Goal: Information Seeking & Learning: Learn about a topic

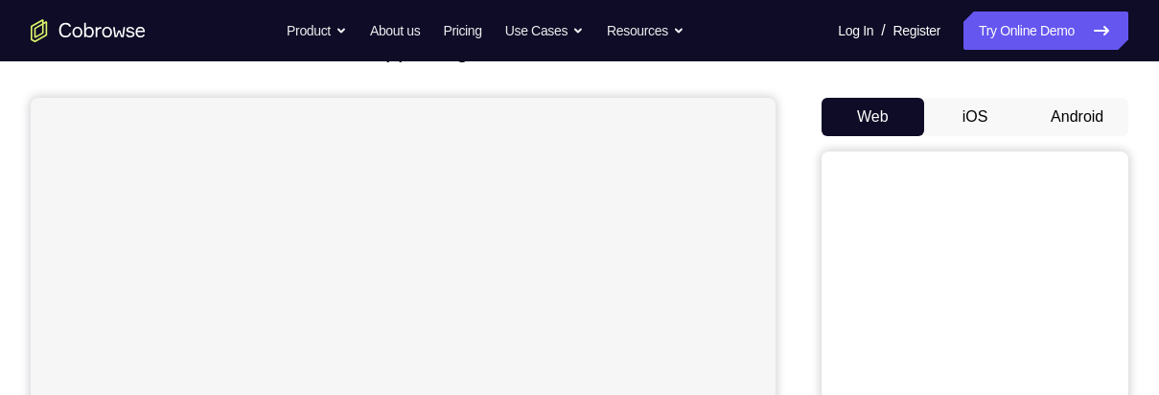
scroll to position [151, 0]
click at [1079, 117] on button "Android" at bounding box center [1077, 117] width 103 height 38
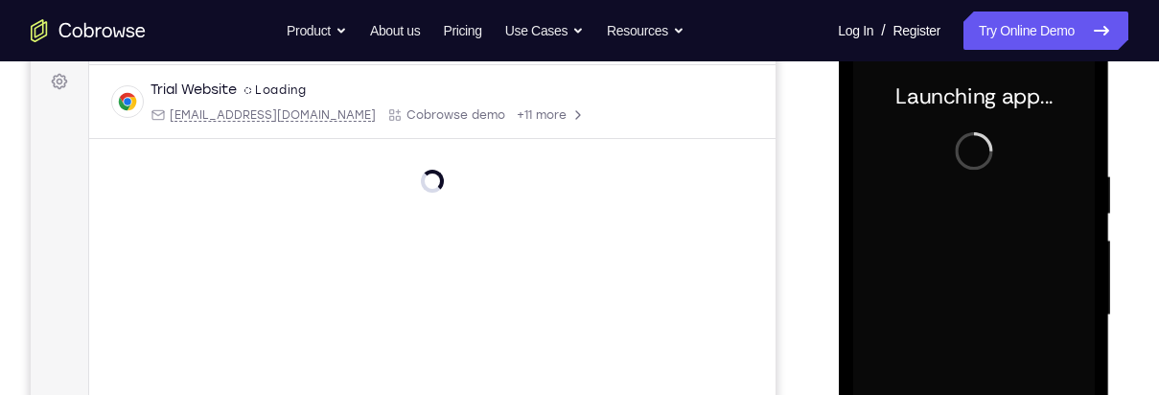
scroll to position [0, 0]
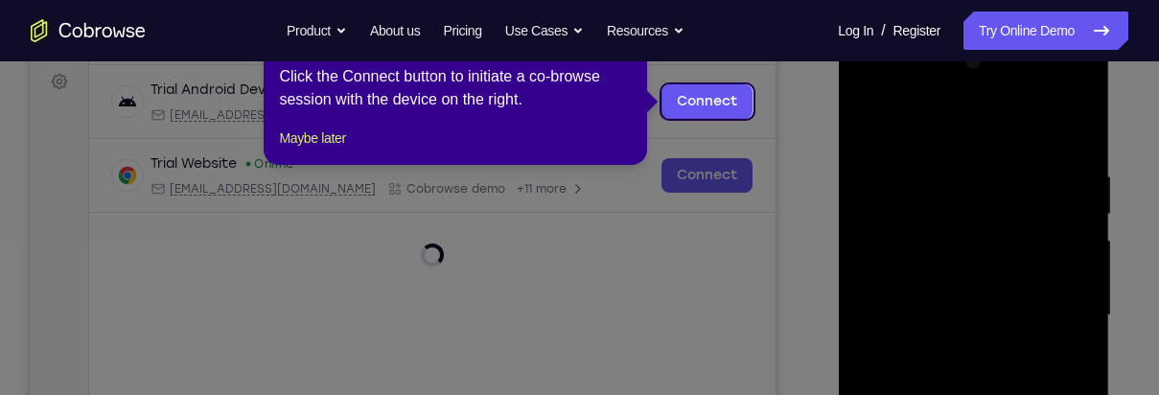
click at [317, 165] on div "1 of 8 × Click the Connect button to initiate a co-browse session with the devi…" at bounding box center [455, 90] width 383 height 150
click at [305, 165] on div "1 of 8 × Click the Connect button to initiate a co-browse session with the devi…" at bounding box center [455, 90] width 383 height 150
click at [323, 150] on button "Maybe later" at bounding box center [312, 138] width 66 height 23
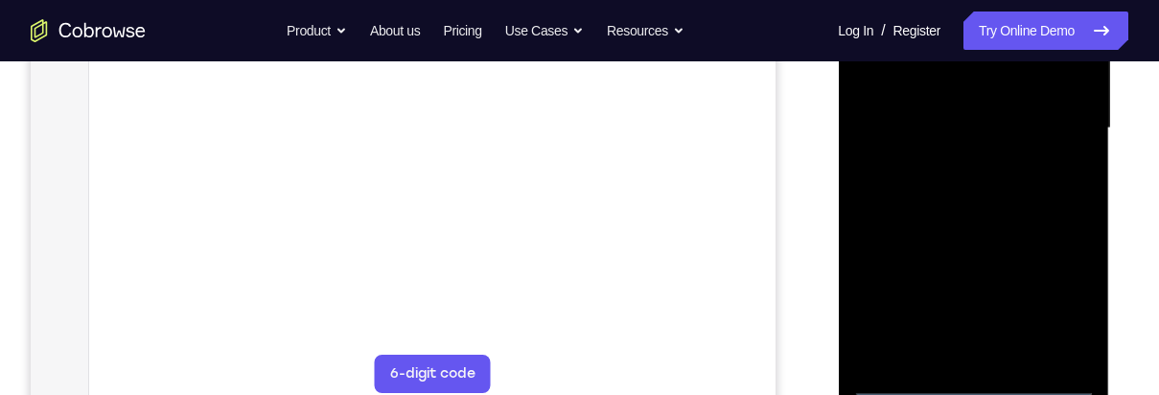
scroll to position [485, 0]
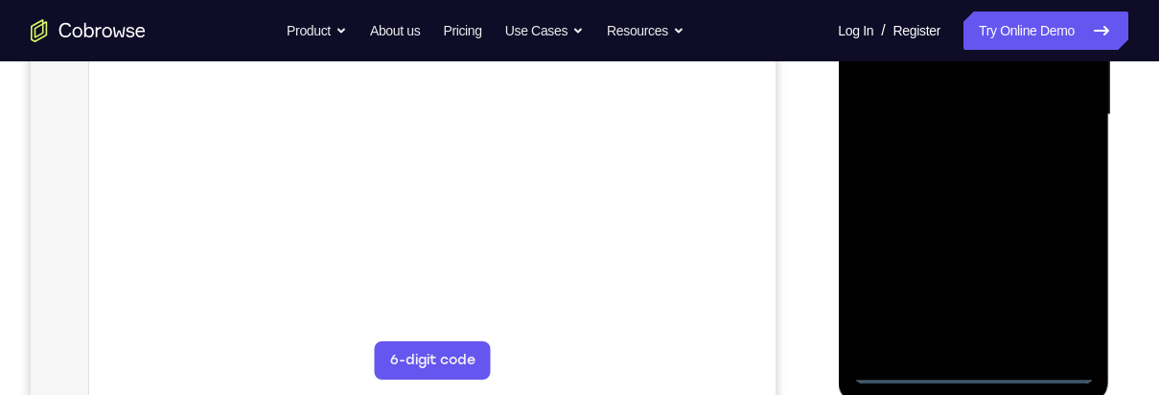
click at [980, 382] on div at bounding box center [973, 115] width 242 height 537
click at [982, 369] on div at bounding box center [973, 115] width 242 height 537
click at [1062, 287] on div at bounding box center [973, 115] width 242 height 537
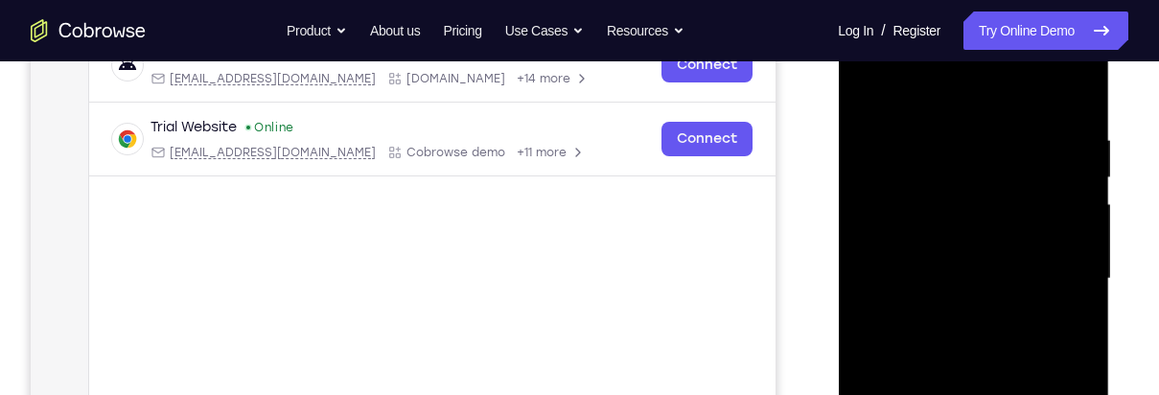
scroll to position [313, 0]
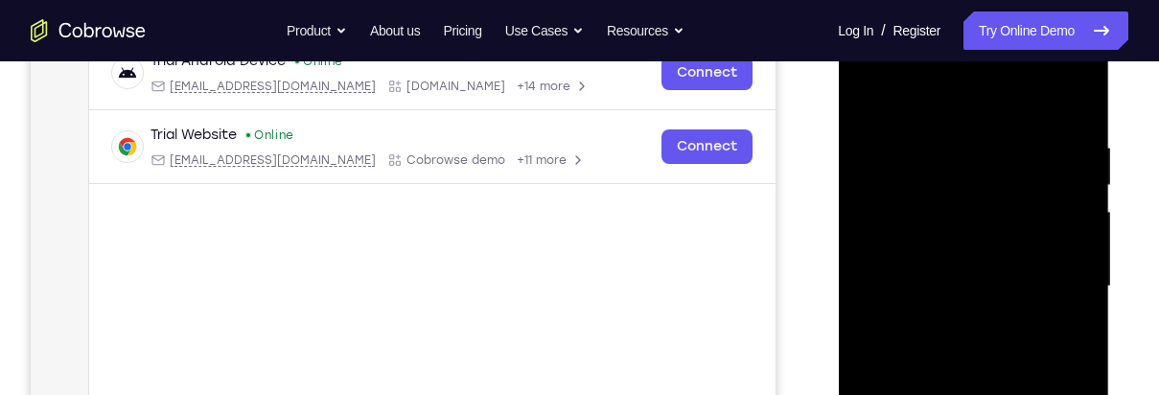
click at [991, 97] on div at bounding box center [973, 286] width 242 height 537
click at [1049, 283] on div at bounding box center [973, 286] width 242 height 537
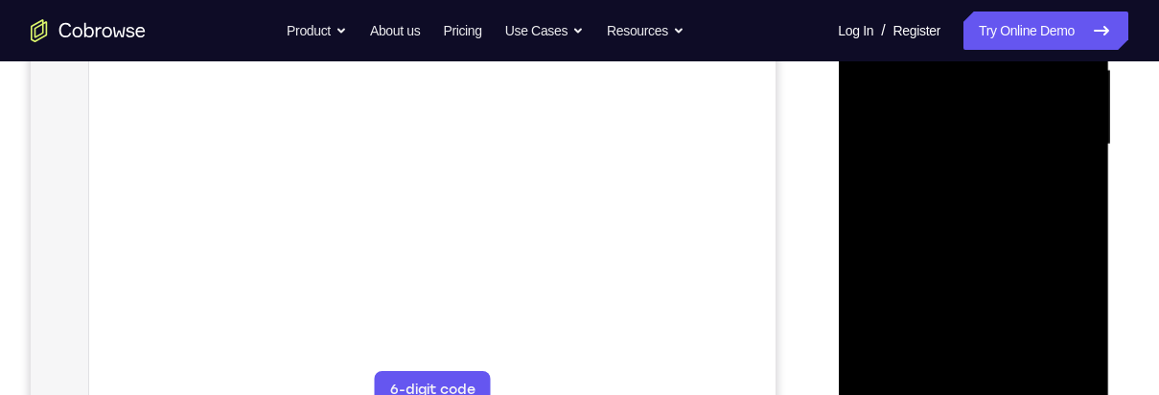
scroll to position [421, 0]
click at [951, 220] on div at bounding box center [973, 179] width 242 height 537
click at [1024, 171] on div at bounding box center [973, 179] width 242 height 537
click at [1017, 142] on div at bounding box center [973, 179] width 242 height 537
click at [1029, 179] on div at bounding box center [973, 179] width 242 height 537
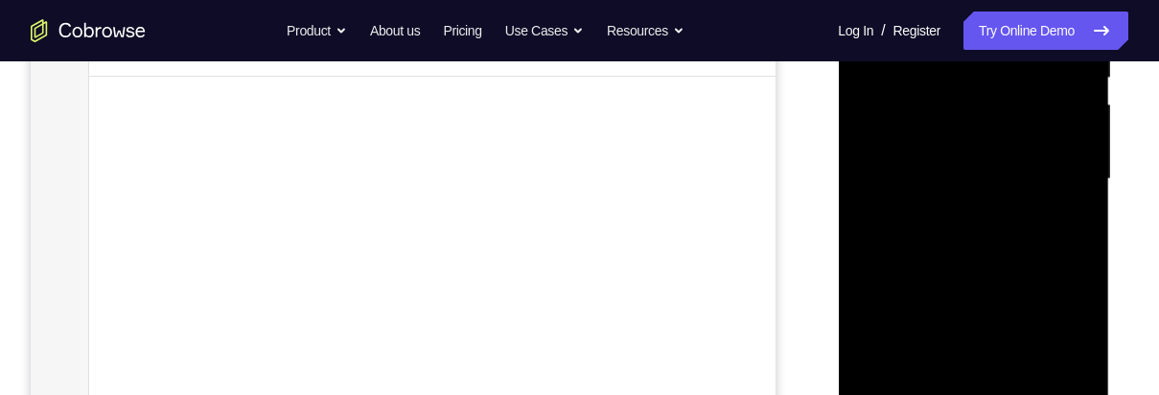
click at [1016, 233] on div at bounding box center [973, 179] width 242 height 537
click at [983, 283] on div at bounding box center [973, 179] width 242 height 537
click at [1020, 87] on div at bounding box center [973, 179] width 242 height 537
click at [1033, 127] on div at bounding box center [973, 179] width 242 height 537
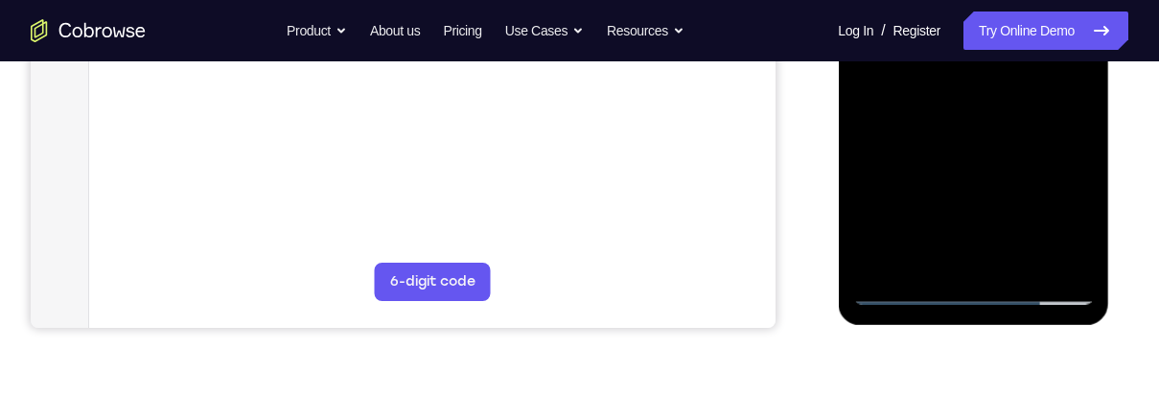
scroll to position [567, 0]
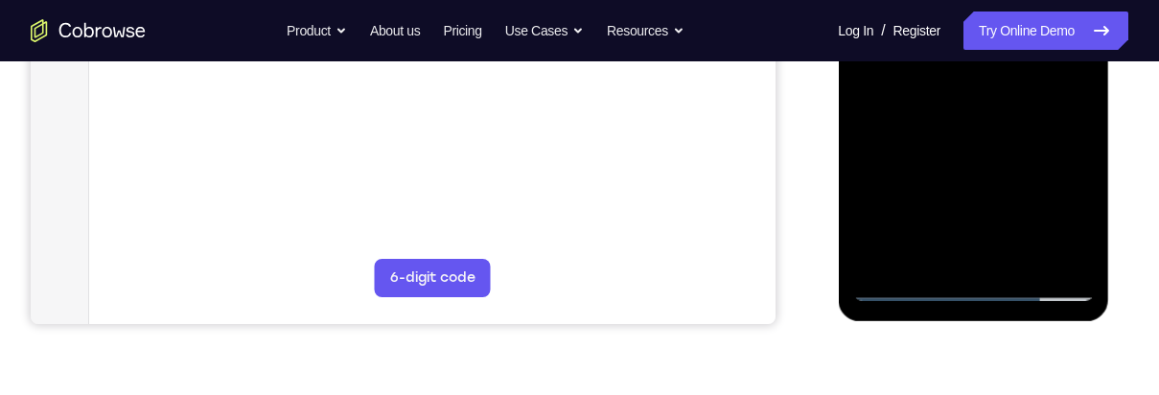
click at [982, 284] on div at bounding box center [973, 32] width 242 height 537
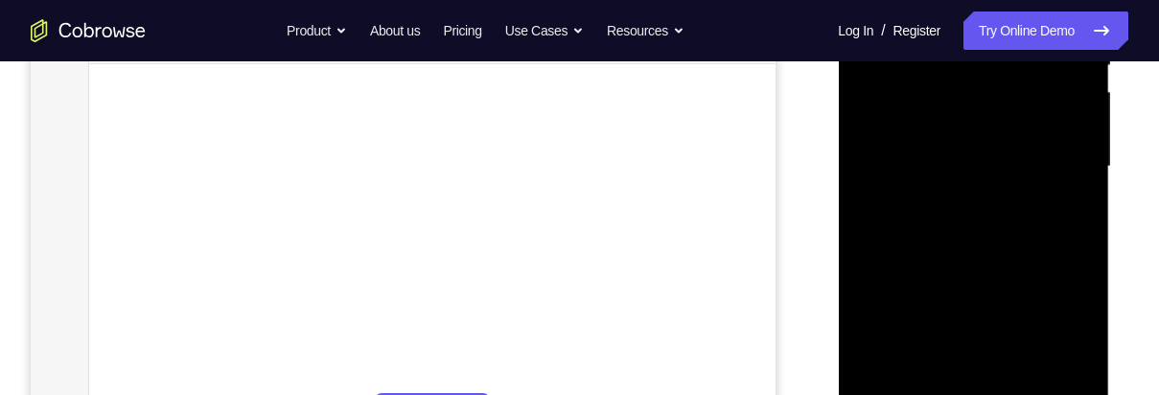
scroll to position [422, 0]
click at [881, 150] on div at bounding box center [973, 178] width 242 height 537
click at [994, 234] on div at bounding box center [973, 178] width 242 height 537
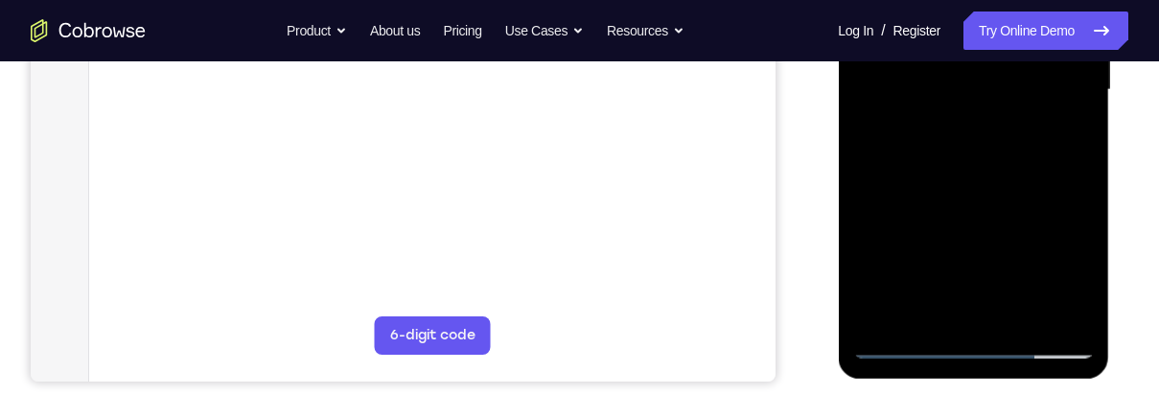
scroll to position [508, 0]
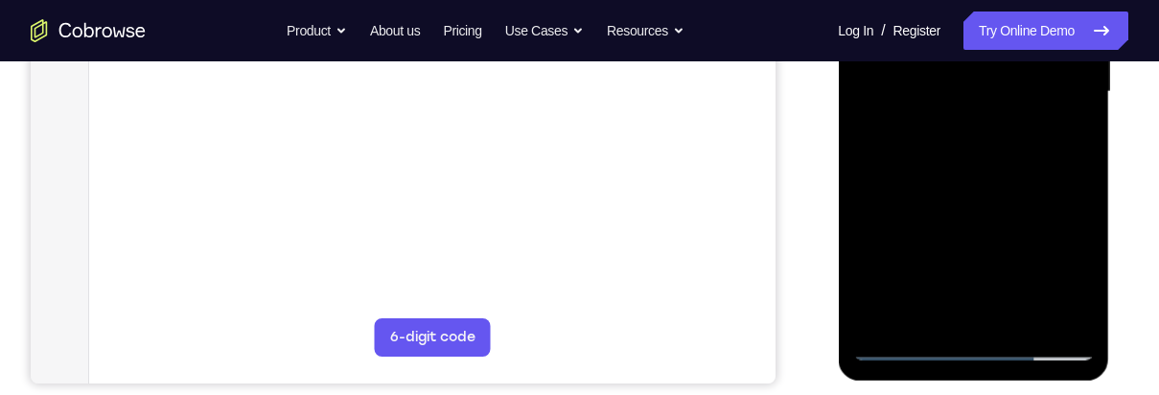
click at [986, 314] on div at bounding box center [973, 92] width 242 height 537
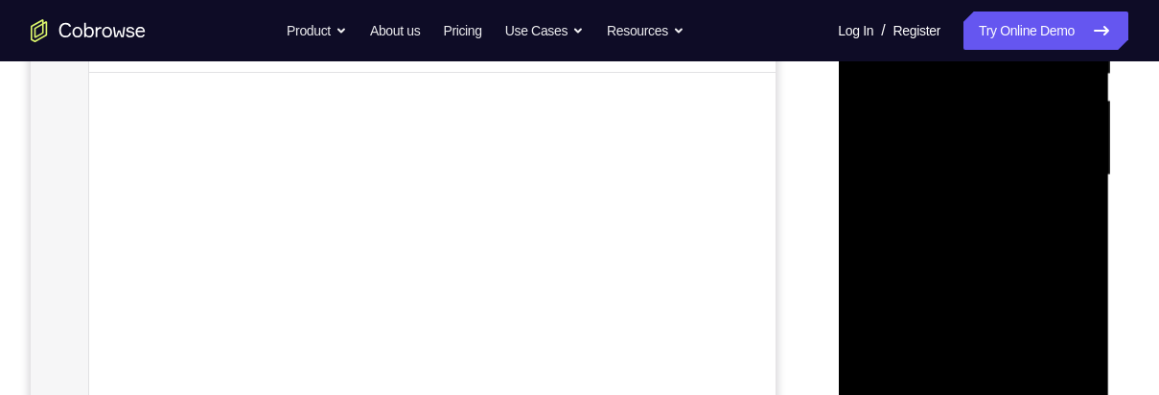
scroll to position [403, 0]
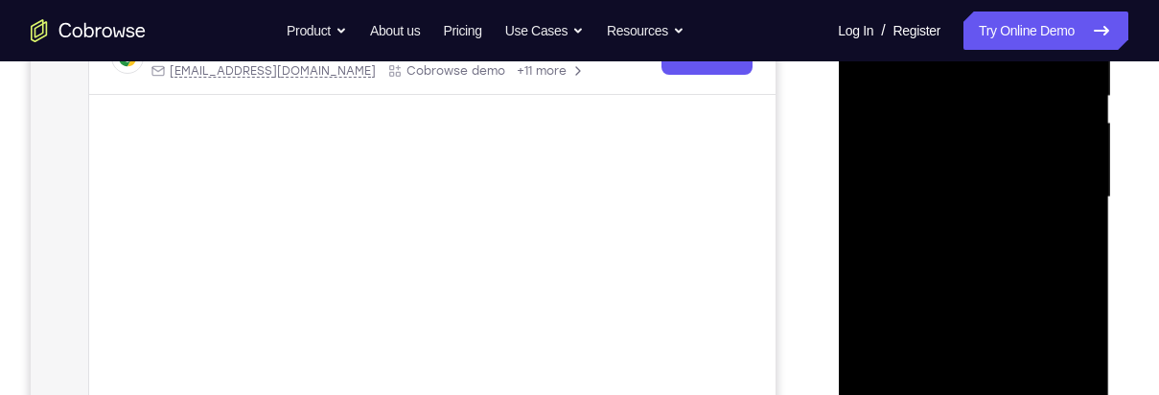
click at [996, 128] on div at bounding box center [973, 197] width 242 height 537
click at [985, 81] on div at bounding box center [973, 197] width 242 height 537
click at [998, 122] on div at bounding box center [973, 197] width 242 height 537
click at [1062, 246] on div at bounding box center [973, 197] width 242 height 537
click at [1058, 241] on div at bounding box center [973, 197] width 242 height 537
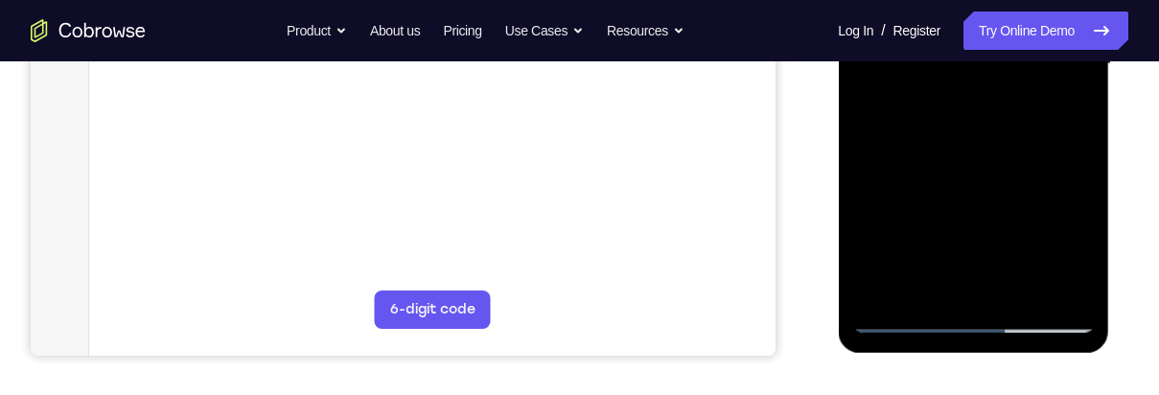
scroll to position [544, 0]
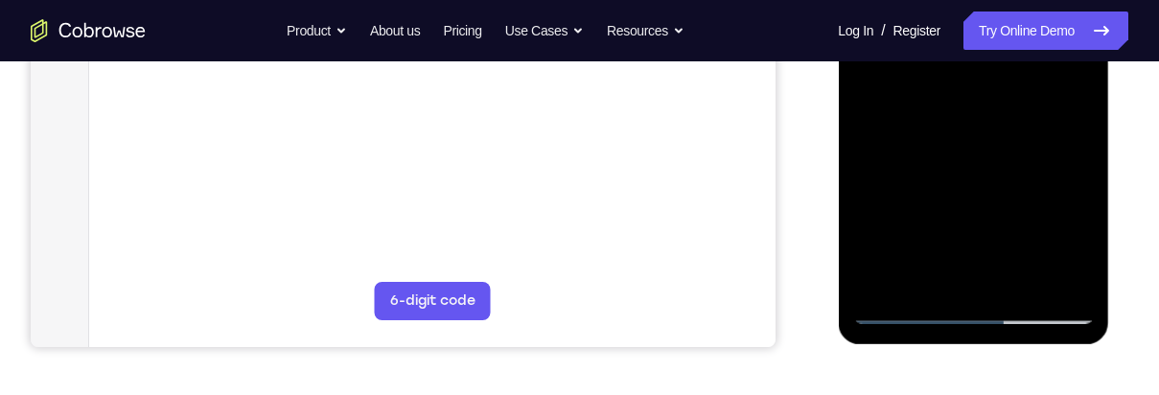
click at [1055, 265] on div at bounding box center [973, 55] width 242 height 537
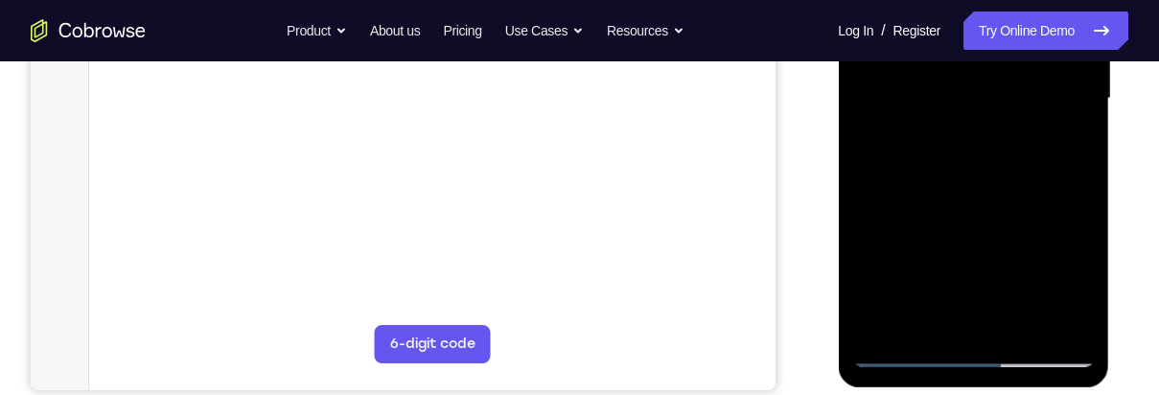
scroll to position [502, 0]
click at [1052, 317] on div at bounding box center [973, 97] width 242 height 537
click at [1033, 325] on div at bounding box center [973, 97] width 242 height 537
click at [1059, 270] on div at bounding box center [973, 97] width 242 height 537
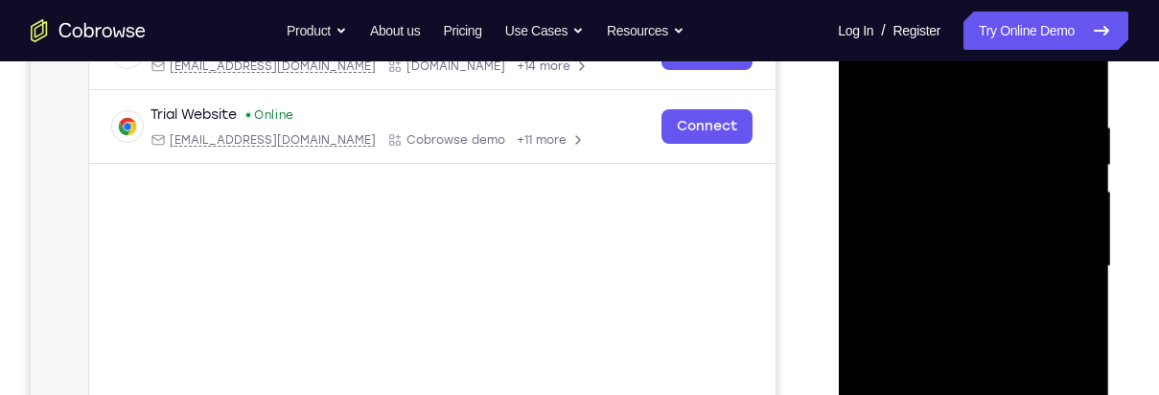
scroll to position [333, 0]
click at [1002, 156] on div at bounding box center [973, 267] width 242 height 537
click at [935, 348] on div at bounding box center [973, 267] width 242 height 537
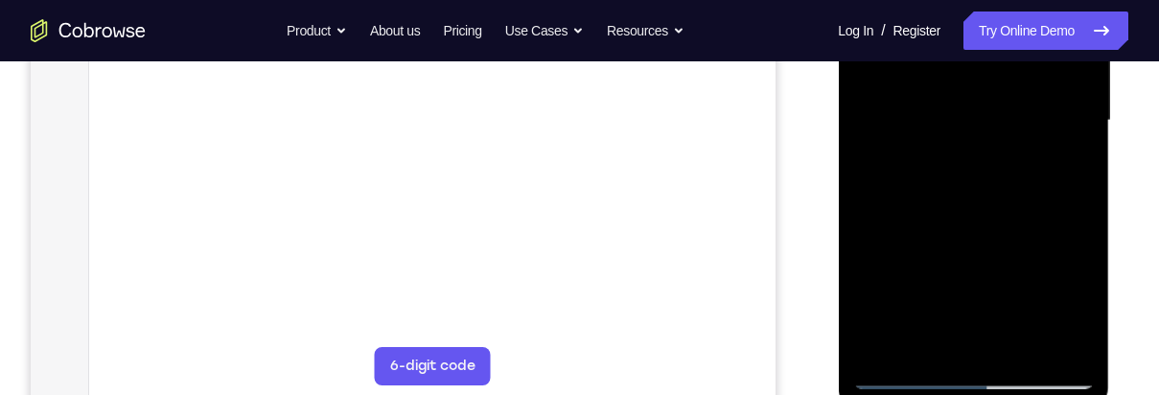
scroll to position [485, 0]
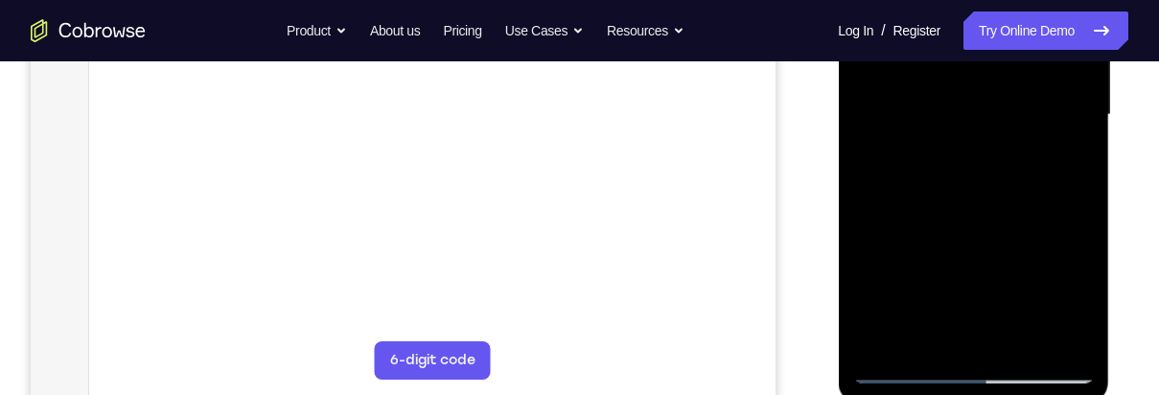
click at [1040, 369] on div at bounding box center [973, 115] width 242 height 537
click at [1035, 372] on div at bounding box center [973, 115] width 242 height 537
click at [982, 195] on div at bounding box center [973, 115] width 242 height 537
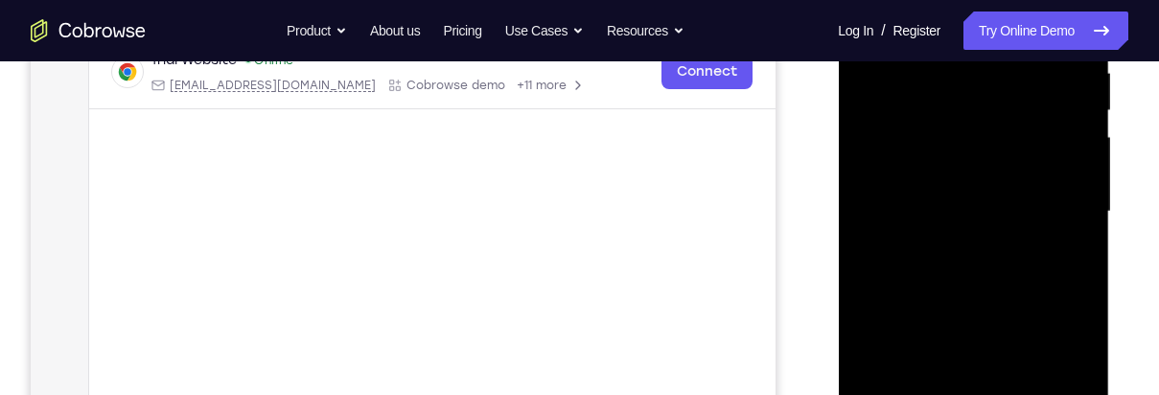
scroll to position [382, 0]
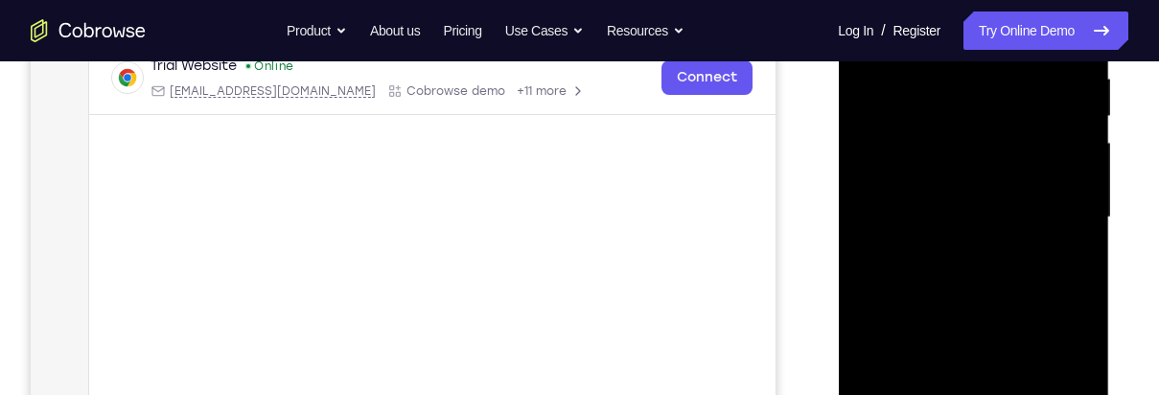
click at [999, 141] on div at bounding box center [973, 217] width 242 height 537
click at [982, 300] on div at bounding box center [973, 217] width 242 height 537
click at [1042, 175] on div at bounding box center [973, 217] width 242 height 537
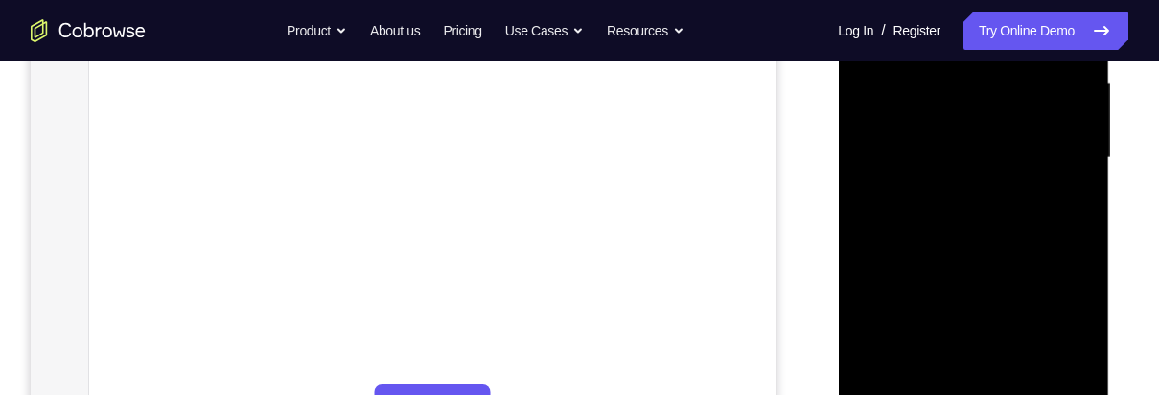
scroll to position [440, 0]
click at [1023, 243] on div at bounding box center [973, 160] width 242 height 537
click at [1022, 388] on div at bounding box center [973, 160] width 242 height 537
click at [1006, 263] on div at bounding box center [973, 160] width 242 height 537
click at [984, 232] on div at bounding box center [973, 160] width 242 height 537
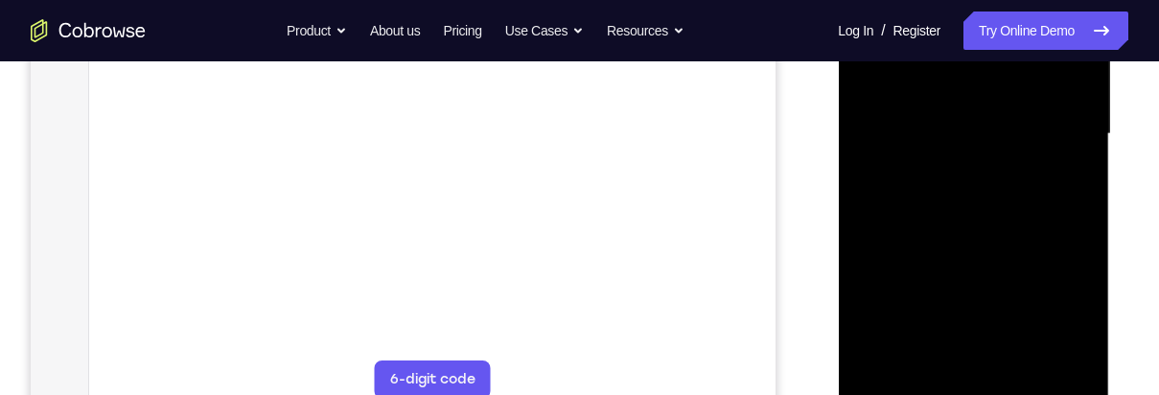
scroll to position [498, 0]
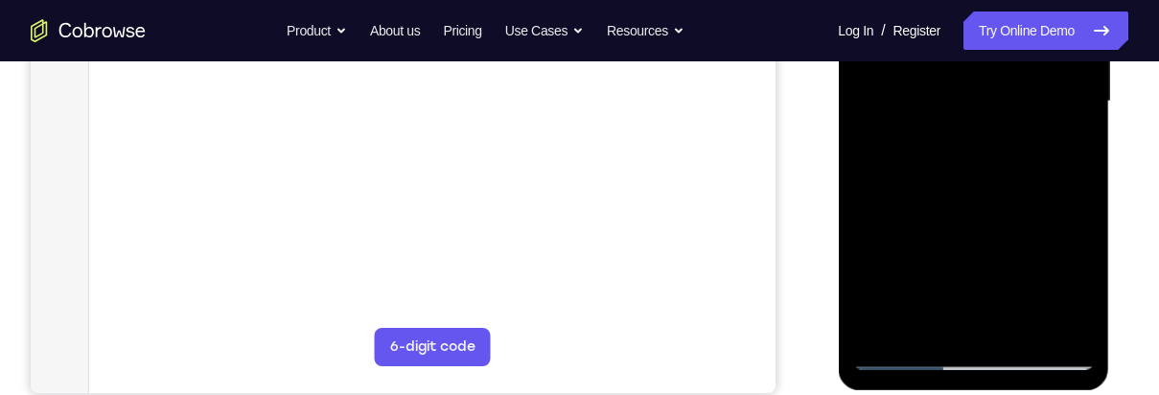
click at [1060, 149] on div at bounding box center [973, 101] width 242 height 537
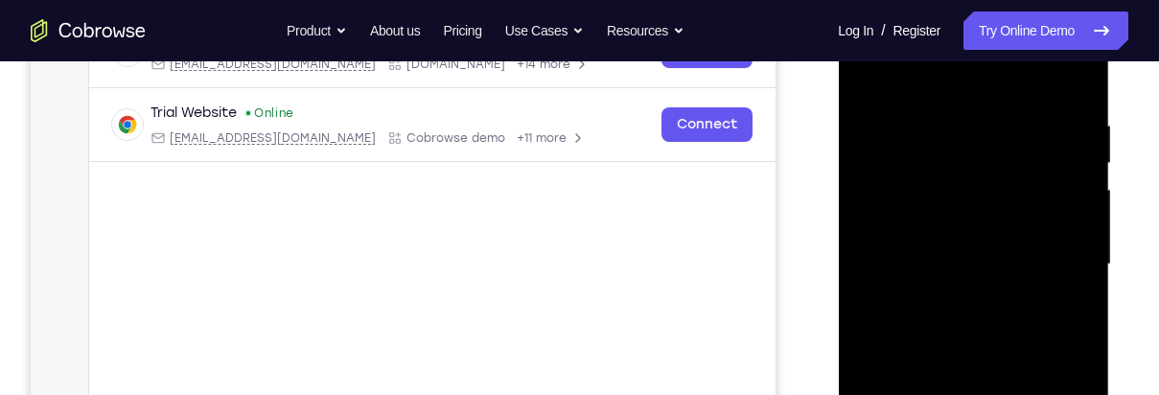
scroll to position [298, 0]
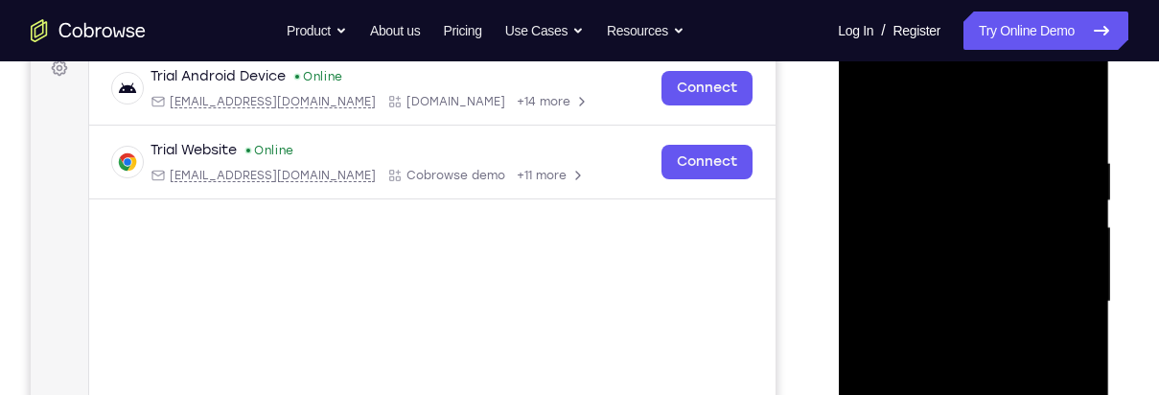
click at [872, 104] on div at bounding box center [973, 302] width 242 height 537
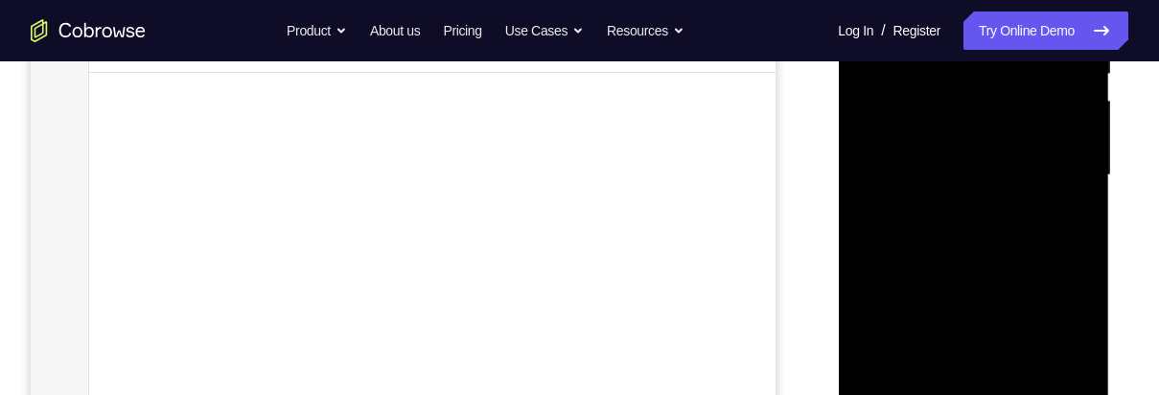
scroll to position [425, 0]
click at [1012, 255] on div at bounding box center [973, 175] width 242 height 537
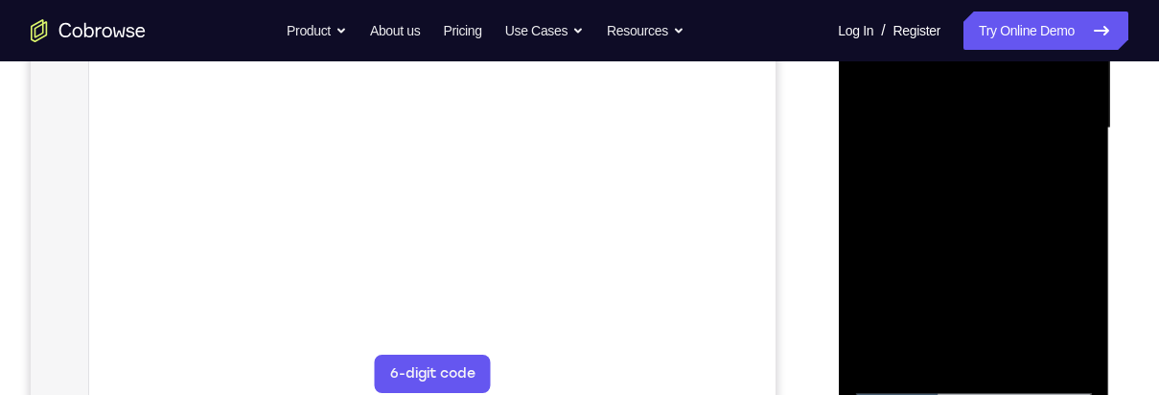
scroll to position [470, 0]
click at [1082, 313] on div at bounding box center [973, 130] width 242 height 537
click at [1080, 312] on div at bounding box center [973, 130] width 242 height 537
click at [923, 354] on div at bounding box center [973, 130] width 242 height 537
click at [1026, 246] on div at bounding box center [973, 130] width 242 height 537
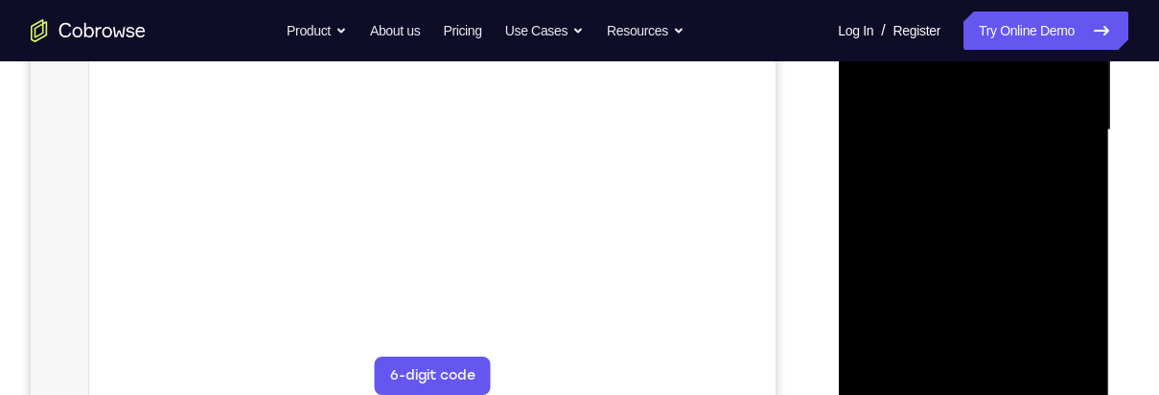
click at [1069, 160] on div at bounding box center [973, 130] width 242 height 537
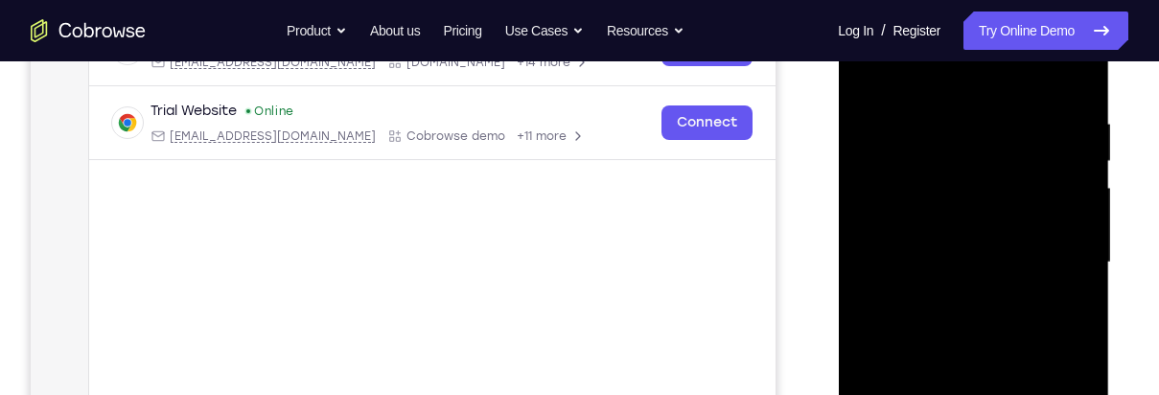
scroll to position [332, 0]
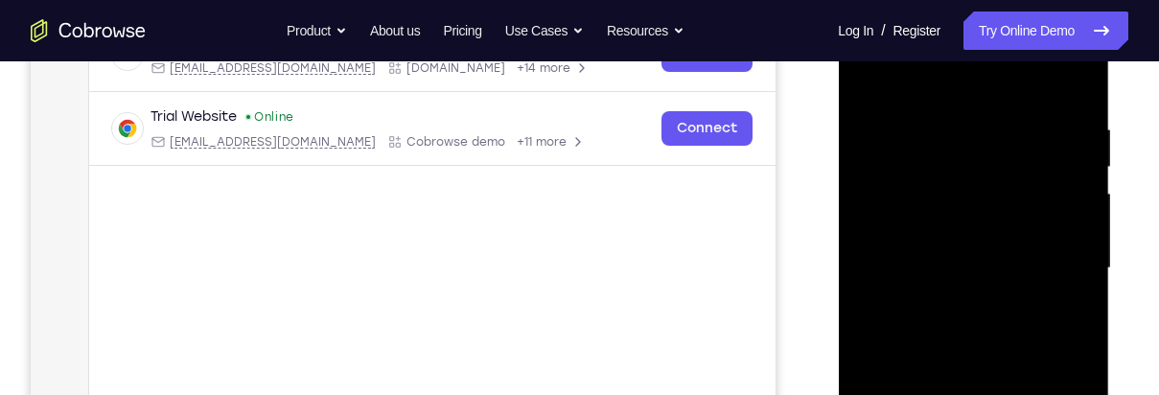
click at [873, 73] on div at bounding box center [973, 268] width 242 height 537
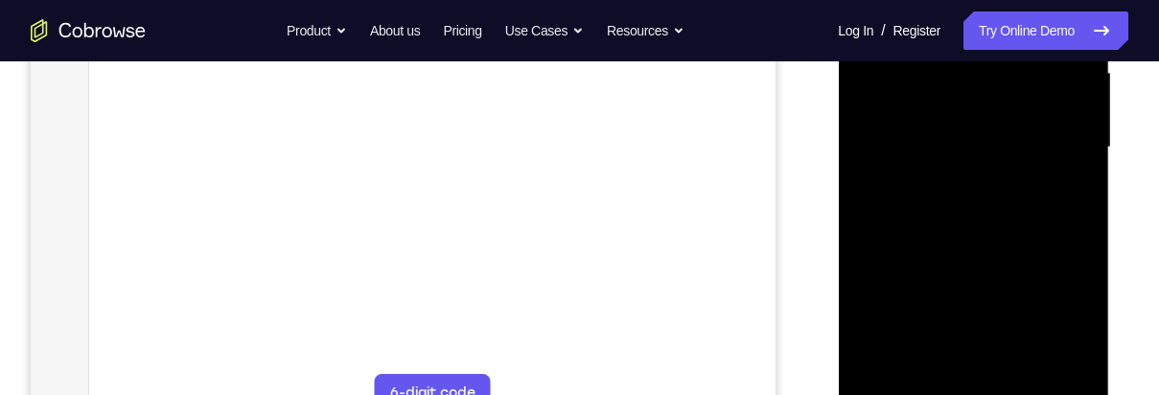
scroll to position [451, 0]
click at [1010, 266] on div at bounding box center [973, 148] width 242 height 537
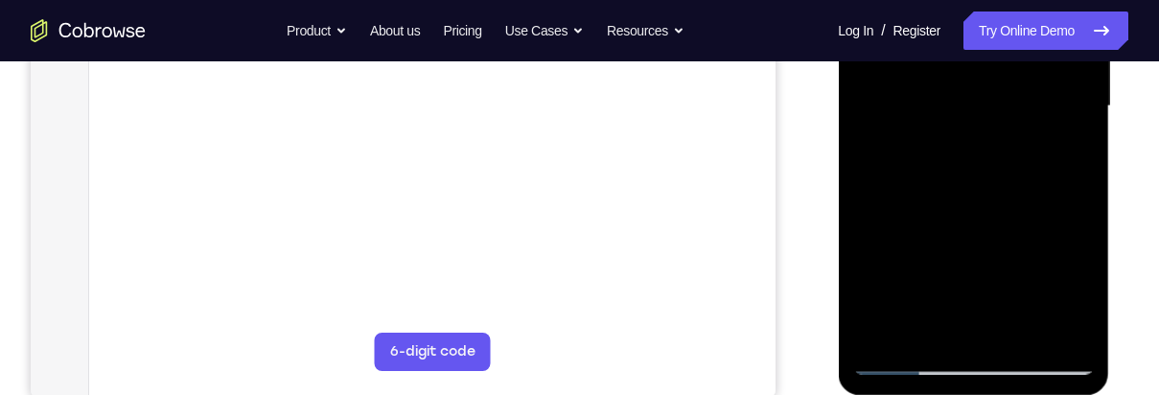
scroll to position [487, 0]
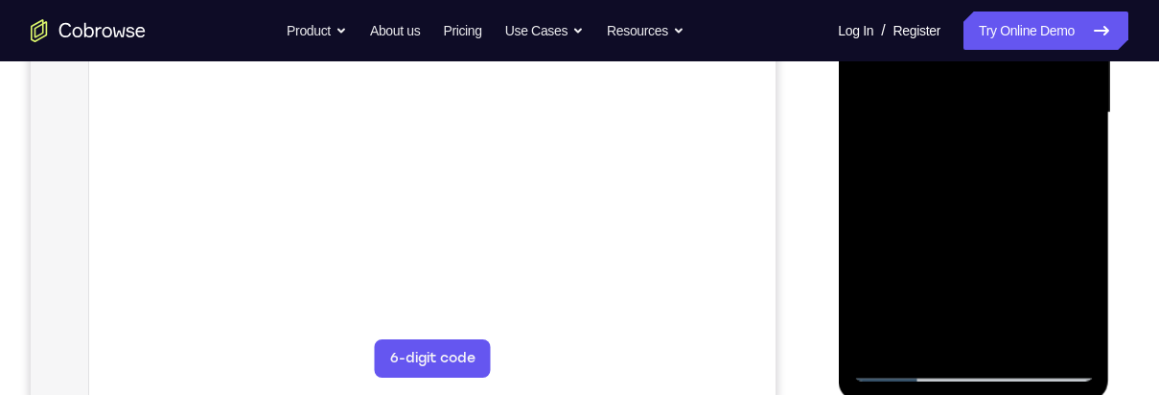
click at [1002, 289] on div at bounding box center [973, 113] width 242 height 537
click at [1053, 289] on div at bounding box center [973, 113] width 242 height 537
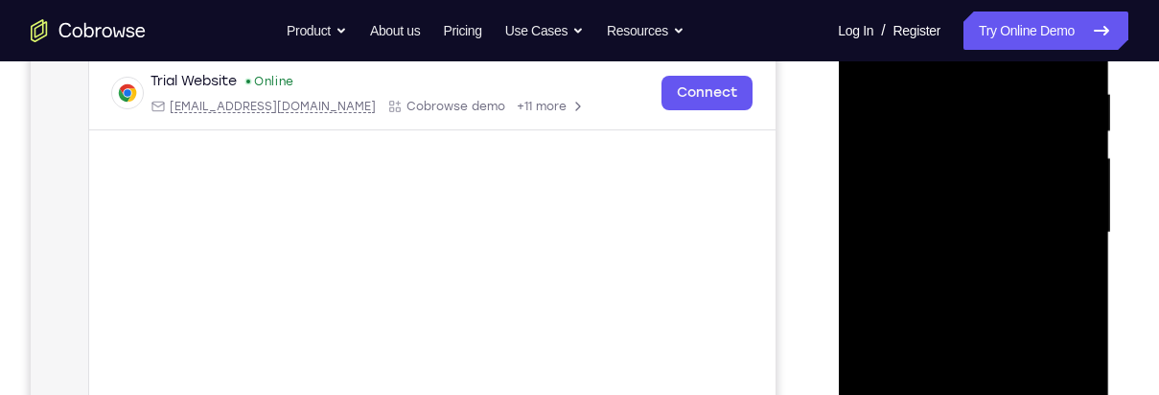
scroll to position [360, 0]
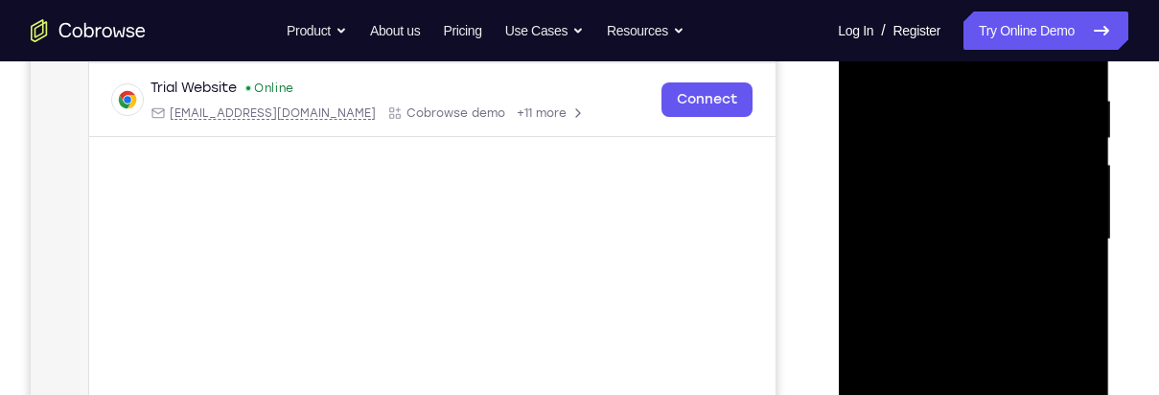
click at [952, 122] on div at bounding box center [973, 239] width 242 height 537
click at [992, 298] on div at bounding box center [973, 239] width 242 height 537
click at [1070, 287] on div at bounding box center [973, 239] width 242 height 537
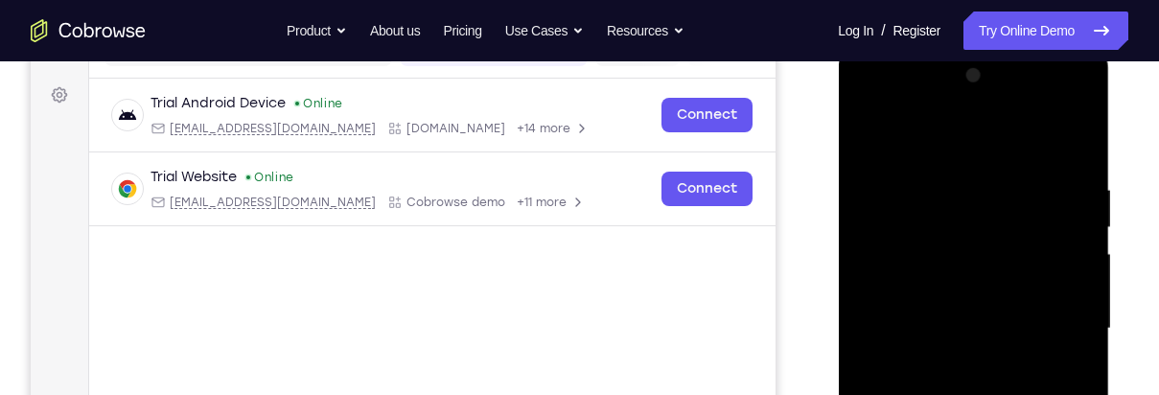
scroll to position [263, 0]
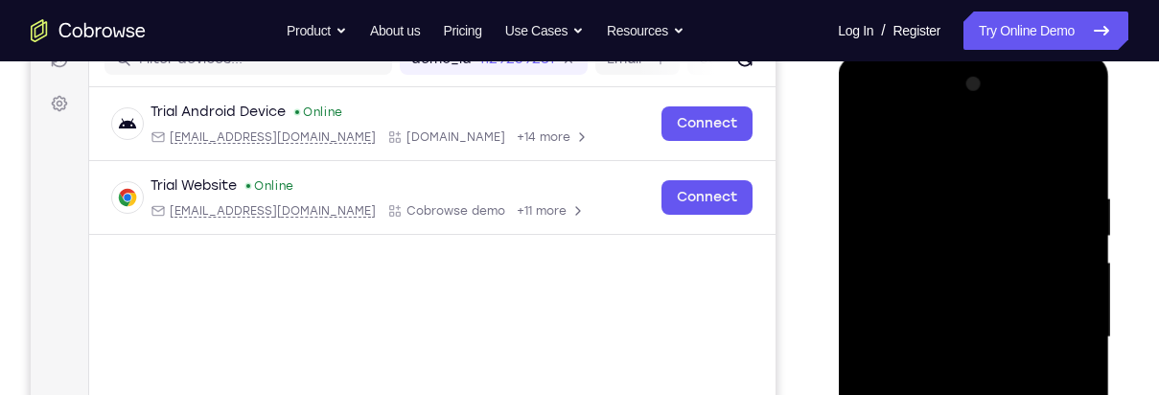
click at [876, 138] on div at bounding box center [973, 337] width 242 height 537
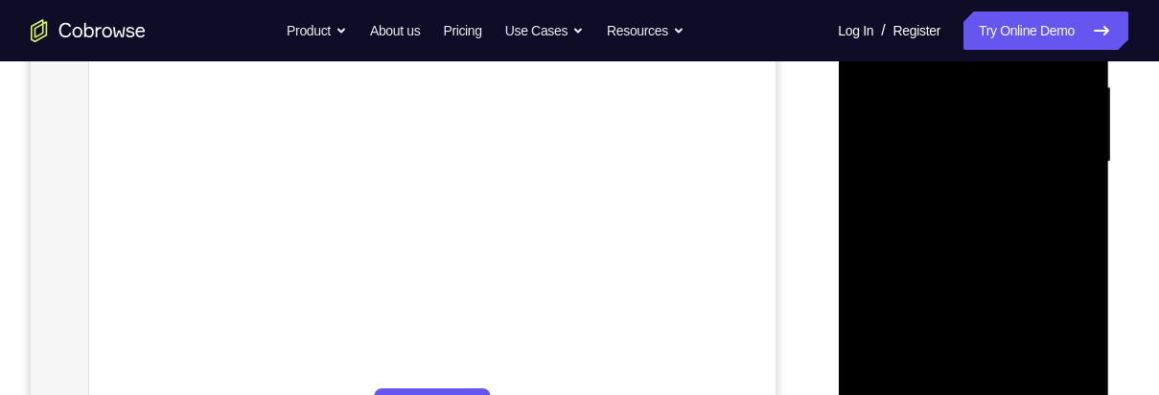
scroll to position [447, 0]
click at [1013, 266] on div at bounding box center [973, 153] width 242 height 537
click at [933, 370] on div at bounding box center [973, 153] width 242 height 537
click at [1081, 303] on div at bounding box center [973, 153] width 242 height 537
click at [1067, 184] on div at bounding box center [973, 153] width 242 height 537
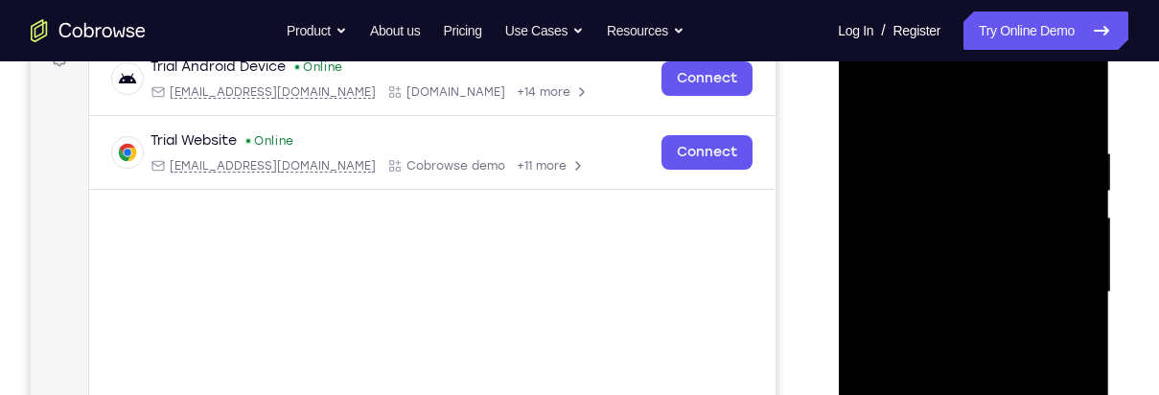
scroll to position [294, 0]
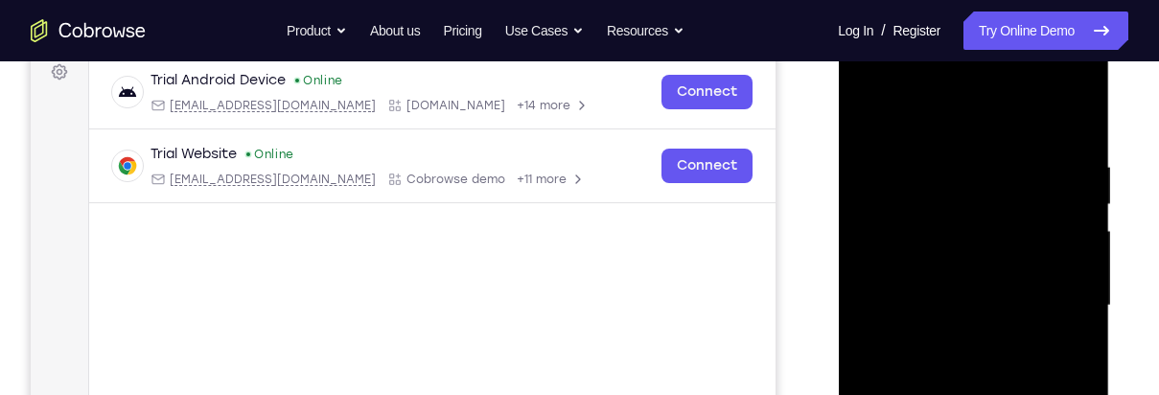
click at [871, 114] on div at bounding box center [973, 305] width 242 height 537
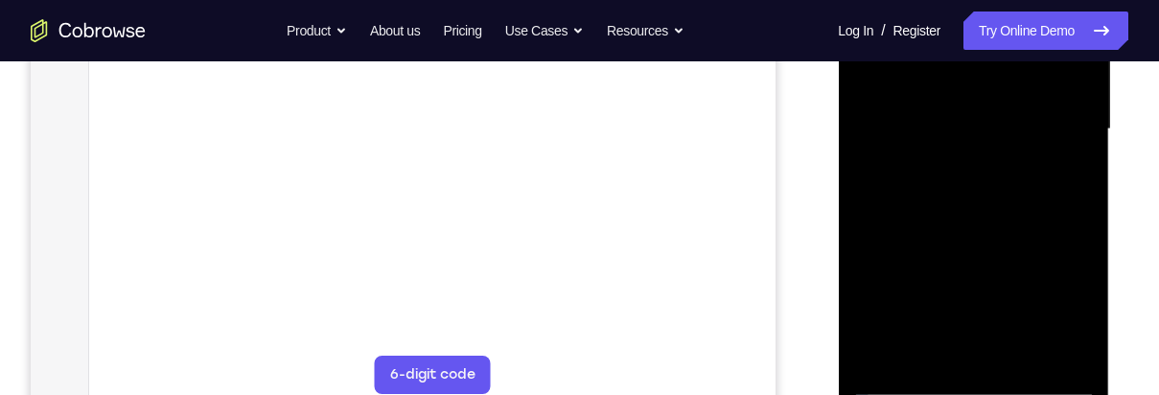
scroll to position [492, 0]
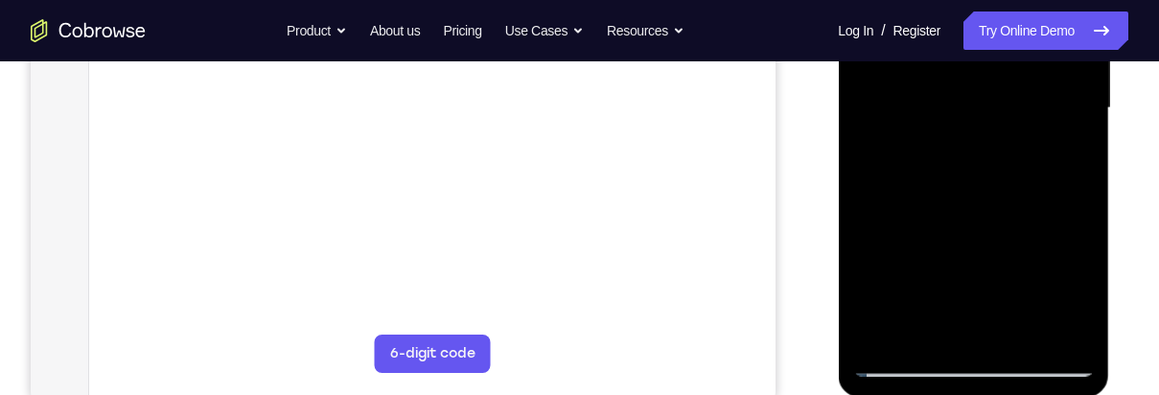
click at [988, 262] on div at bounding box center [973, 108] width 242 height 537
click at [1075, 151] on div at bounding box center [973, 108] width 242 height 537
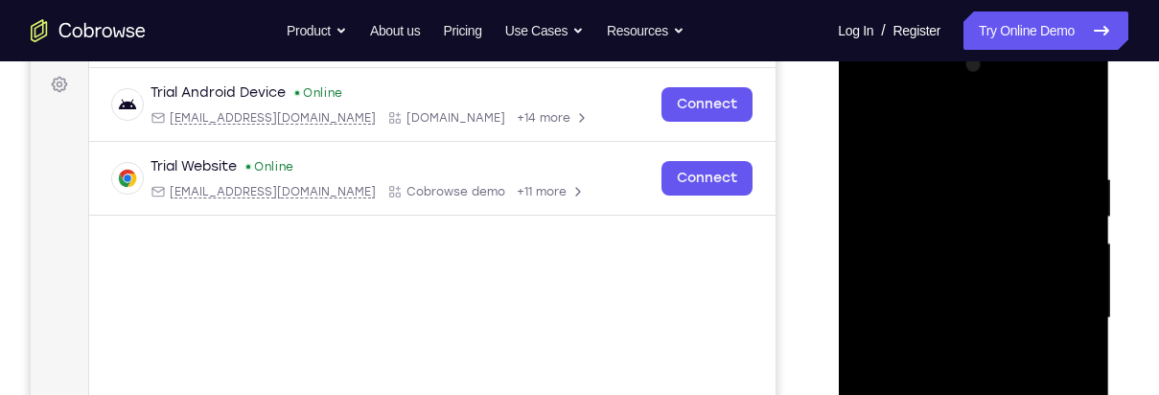
scroll to position [253, 0]
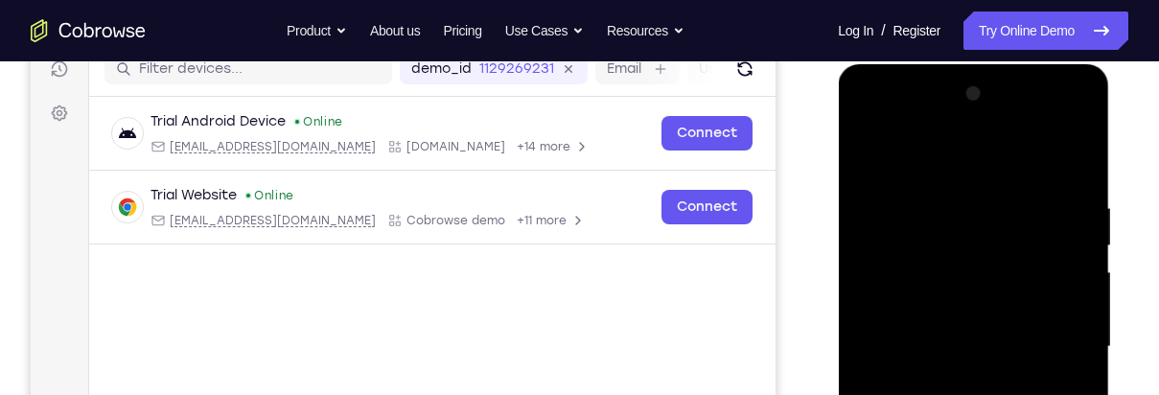
click at [875, 154] on div at bounding box center [973, 347] width 242 height 537
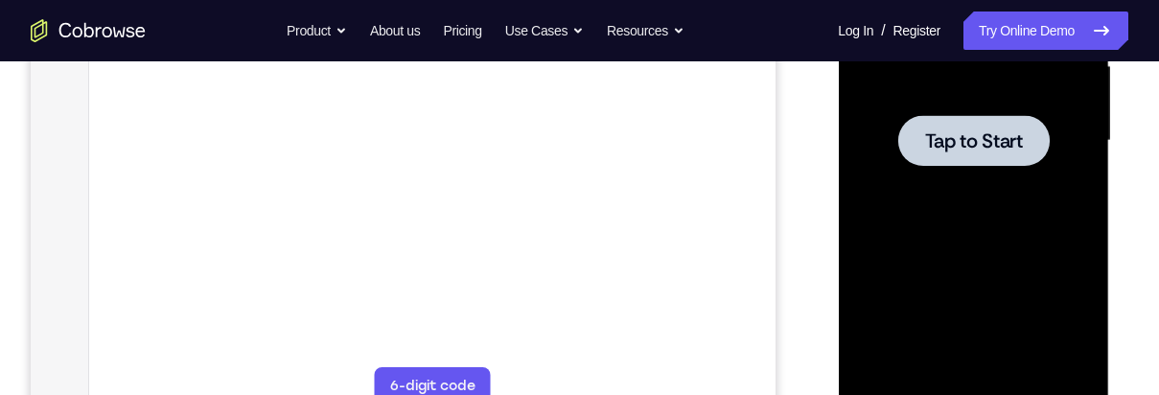
scroll to position [0, 0]
